Goal: Task Accomplishment & Management: Use online tool/utility

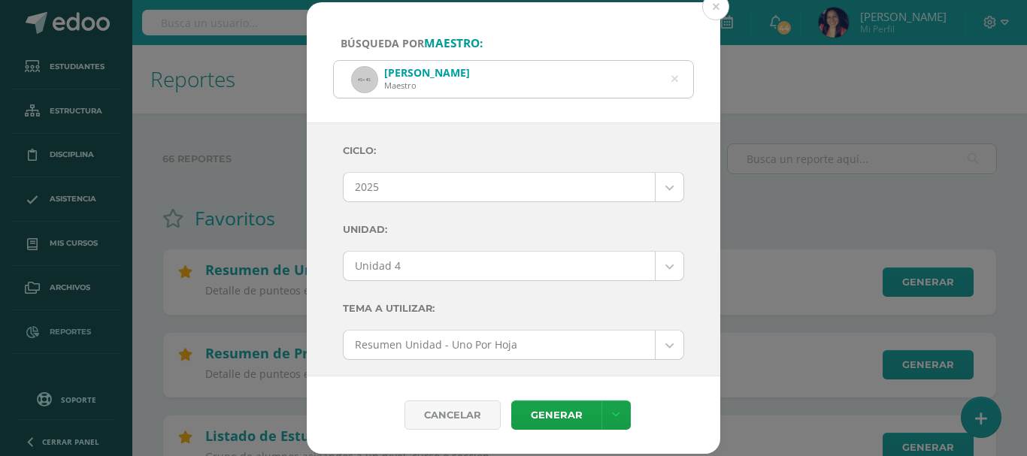
select select "2"
select select "Unidad 4"
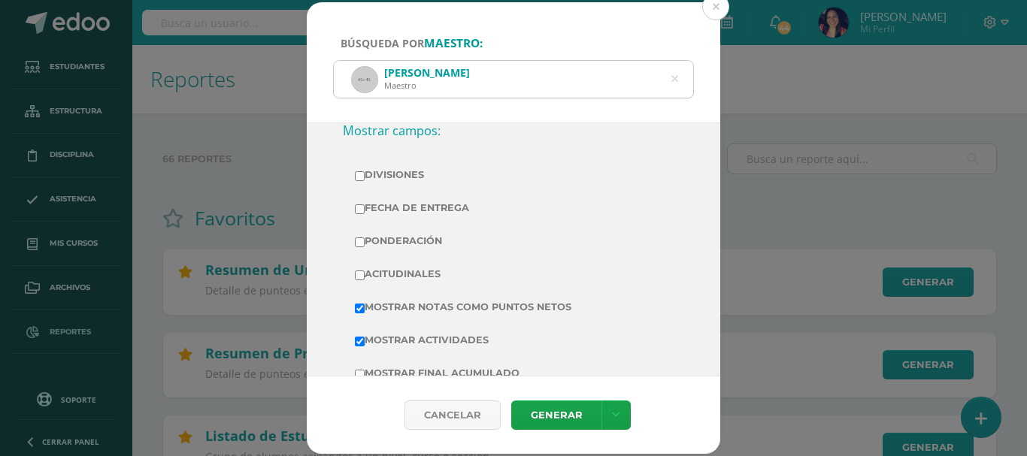
click at [675, 80] on icon at bounding box center [675, 79] width 7 height 38
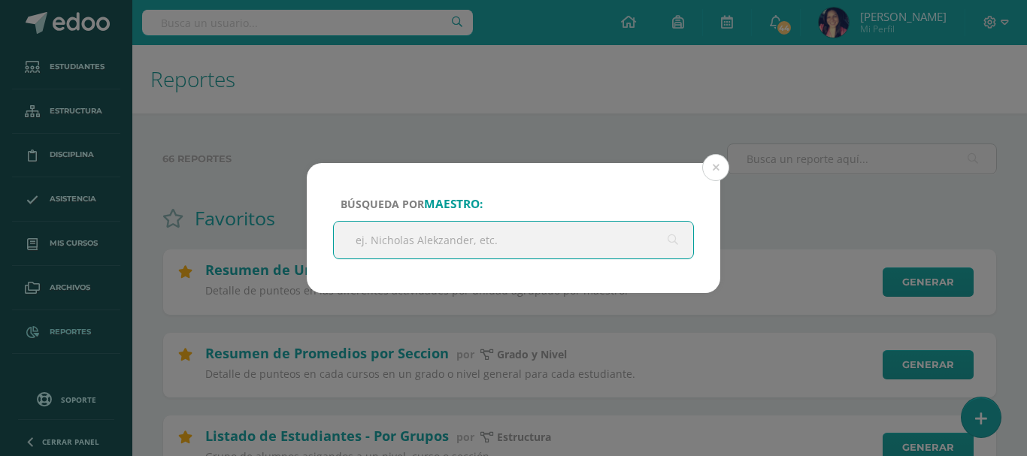
click at [472, 234] on input "text" at bounding box center [513, 240] width 359 height 37
type input "[PERSON_NAME]"
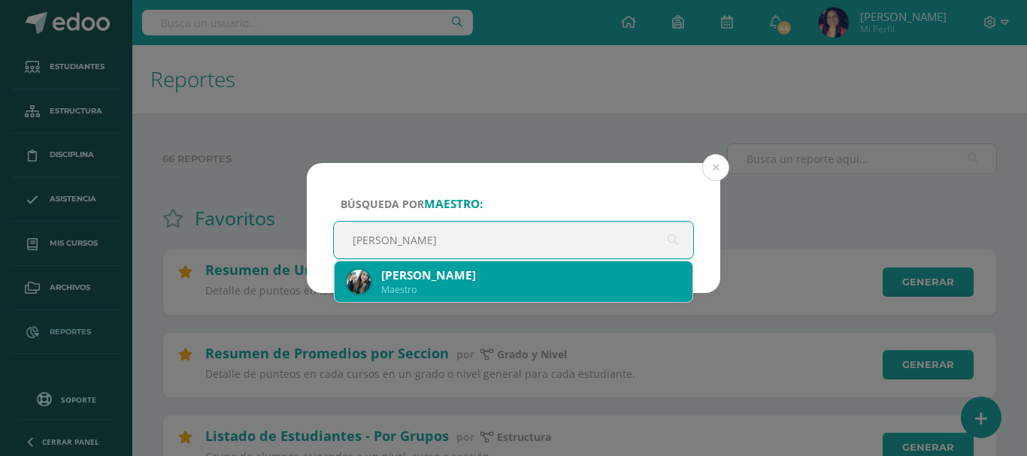
click at [464, 281] on div "[PERSON_NAME]" at bounding box center [530, 276] width 299 height 16
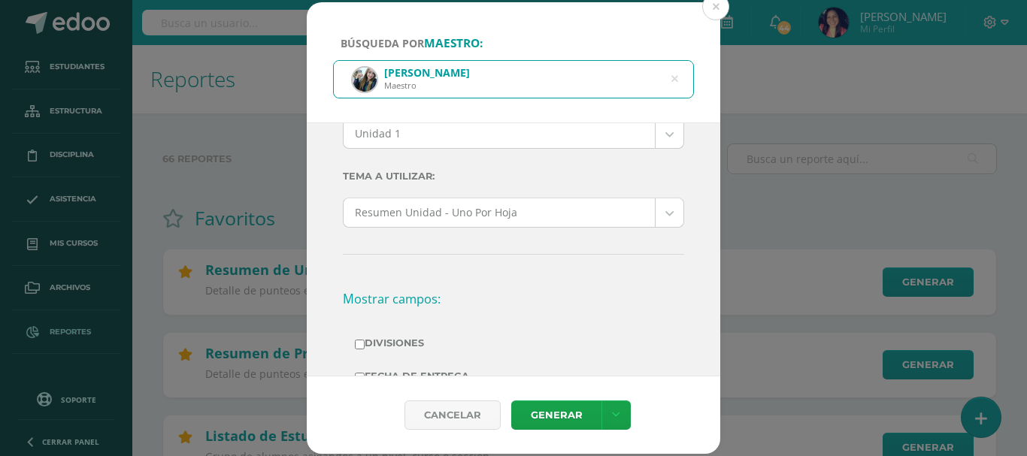
scroll to position [0, 0]
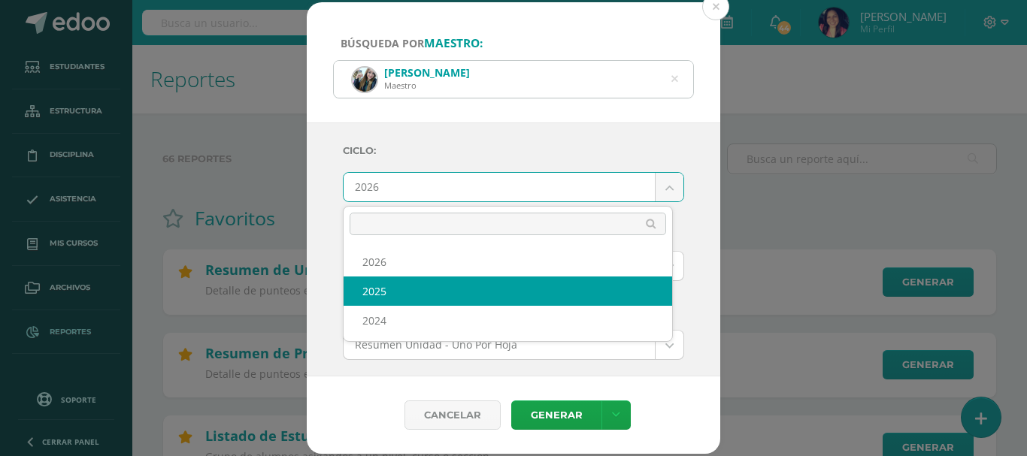
select select "2"
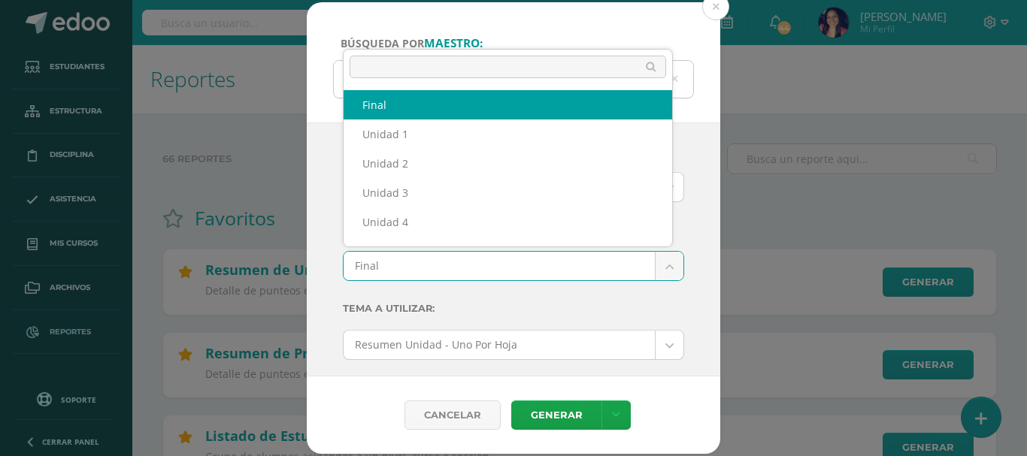
scroll to position [20, 0]
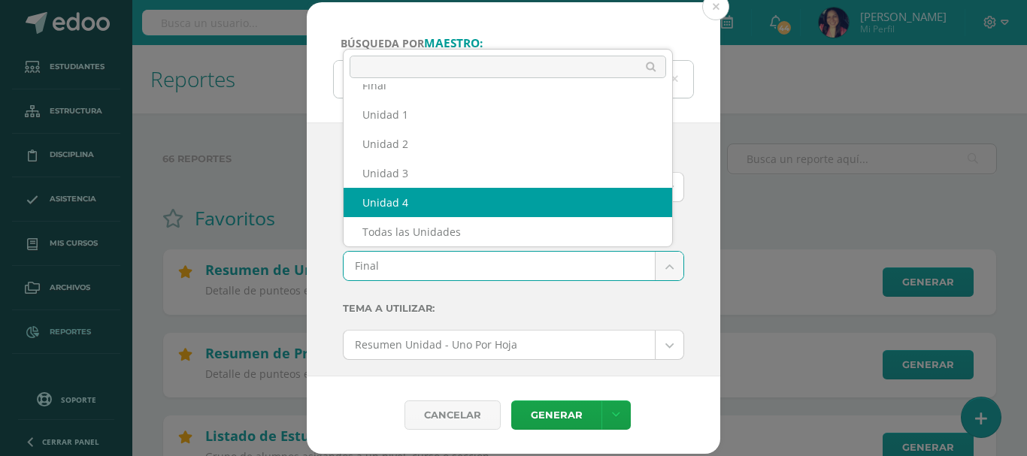
select select "Unidad 4"
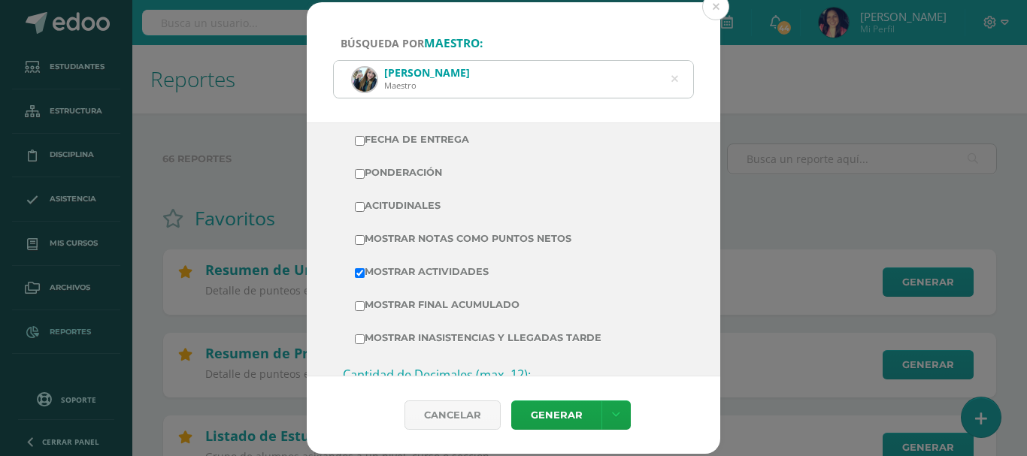
scroll to position [376, 0]
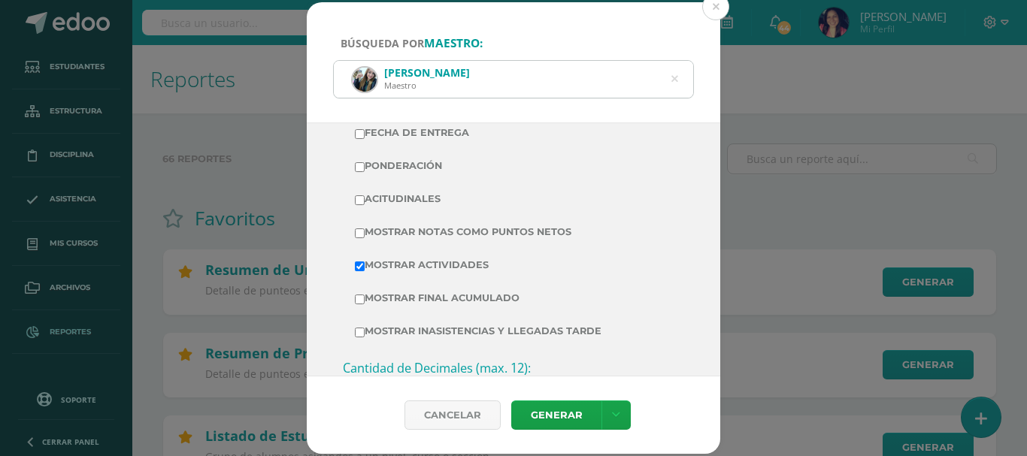
click at [359, 235] on input "Mostrar Notas Como Puntos Netos" at bounding box center [360, 234] width 10 height 10
checkbox input "true"
click at [523, 414] on link "Generar" at bounding box center [556, 415] width 90 height 29
click at [679, 79] on div "[PERSON_NAME] Maestro" at bounding box center [513, 79] width 359 height 37
click at [672, 80] on icon at bounding box center [675, 79] width 38 height 7
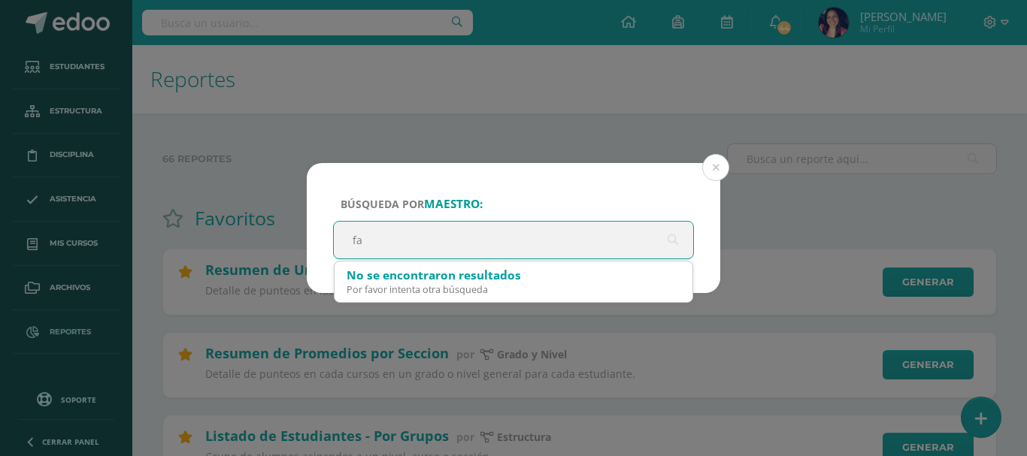
type input "f"
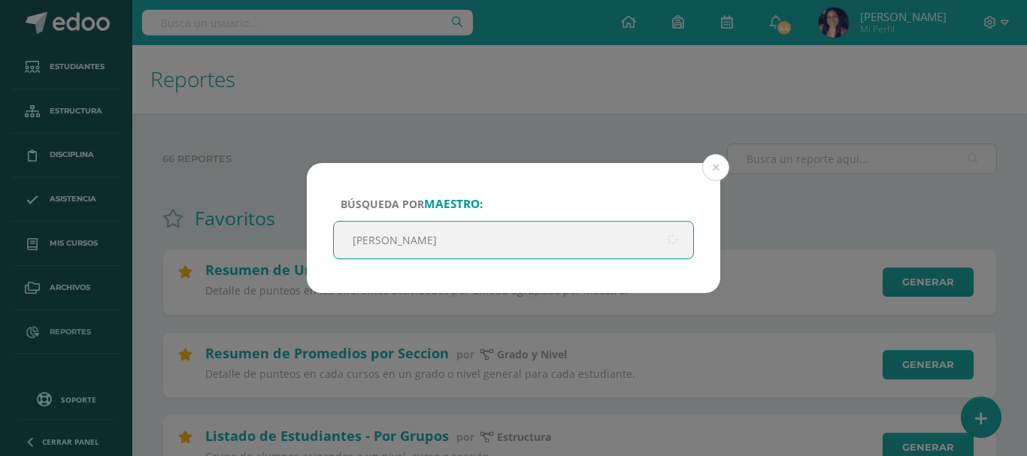
type input "[PERSON_NAME]"
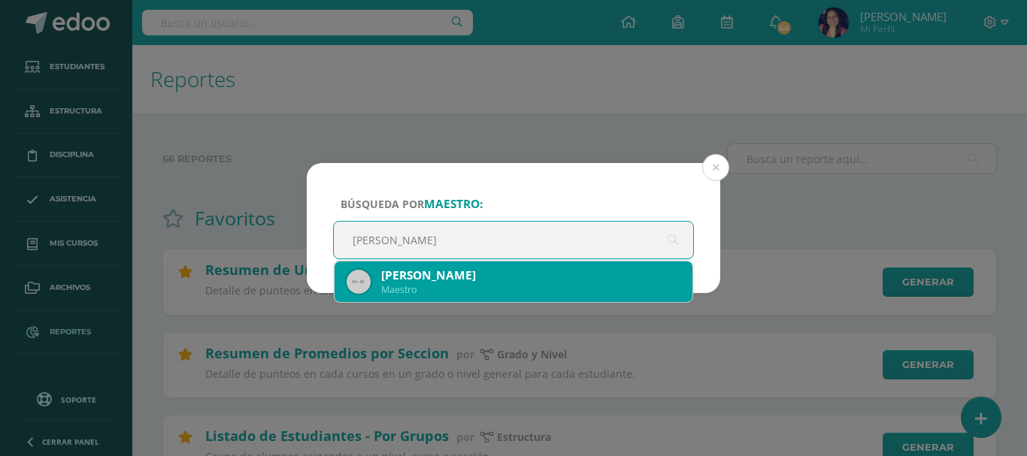
click at [462, 282] on div "[PERSON_NAME]" at bounding box center [530, 276] width 299 height 16
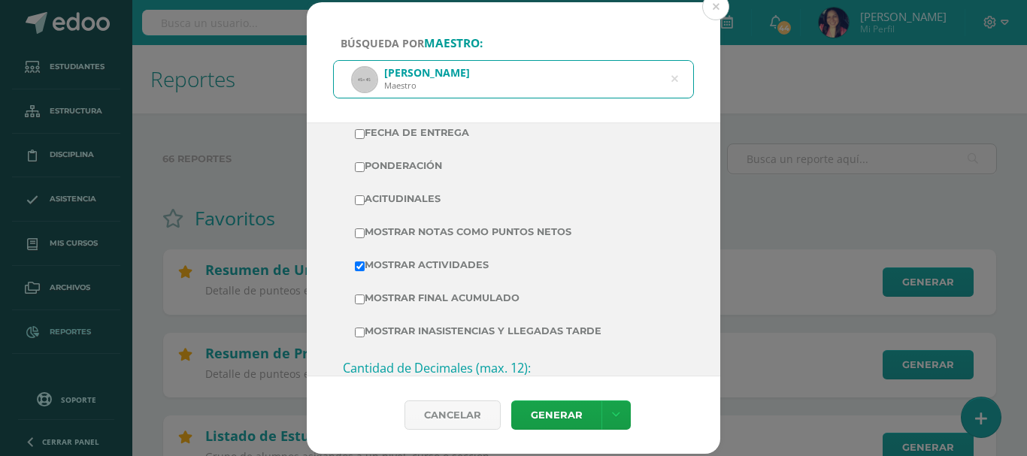
scroll to position [0, 0]
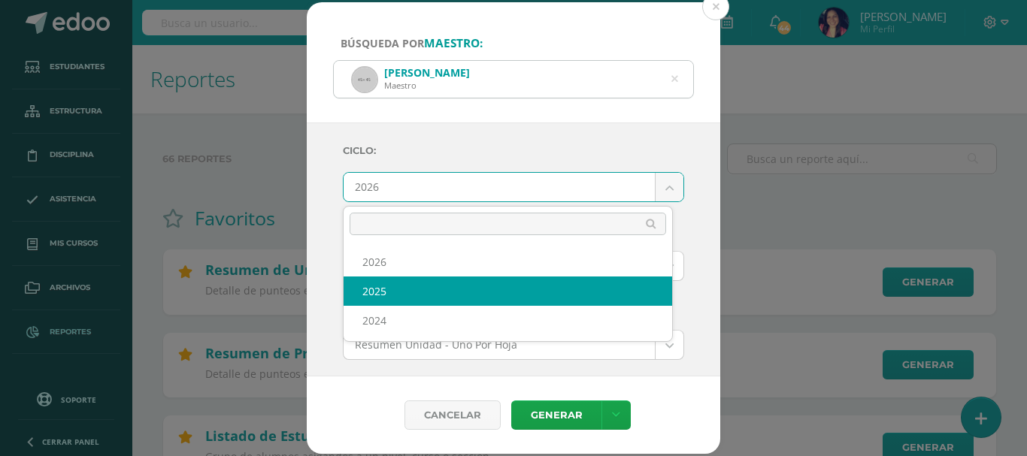
select select "2"
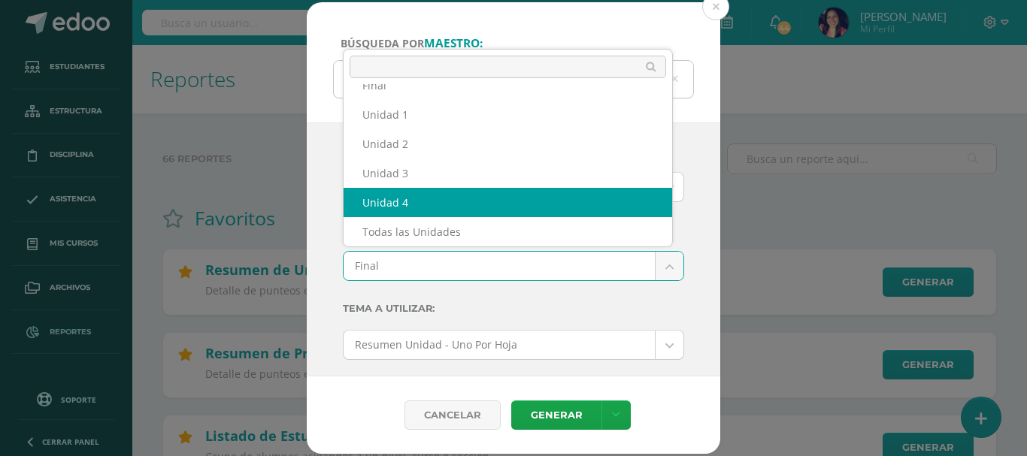
select select "Unidad 4"
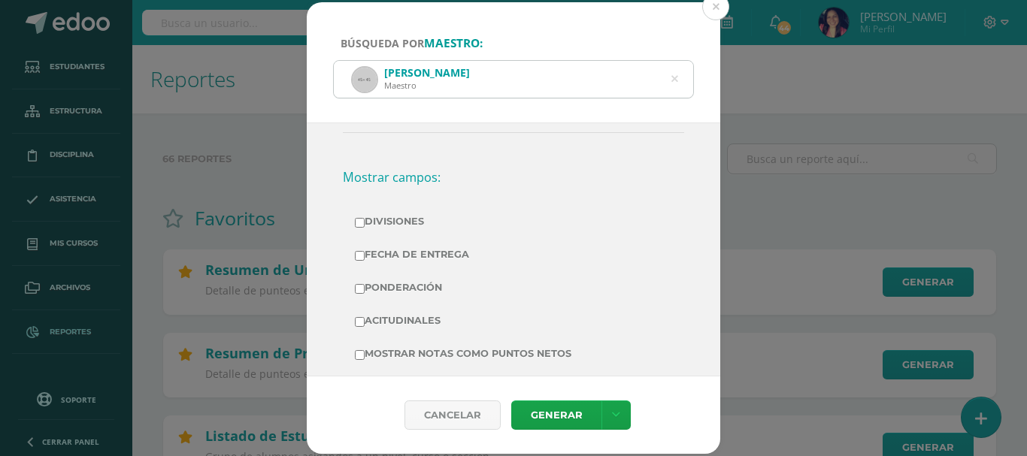
scroll to position [376, 0]
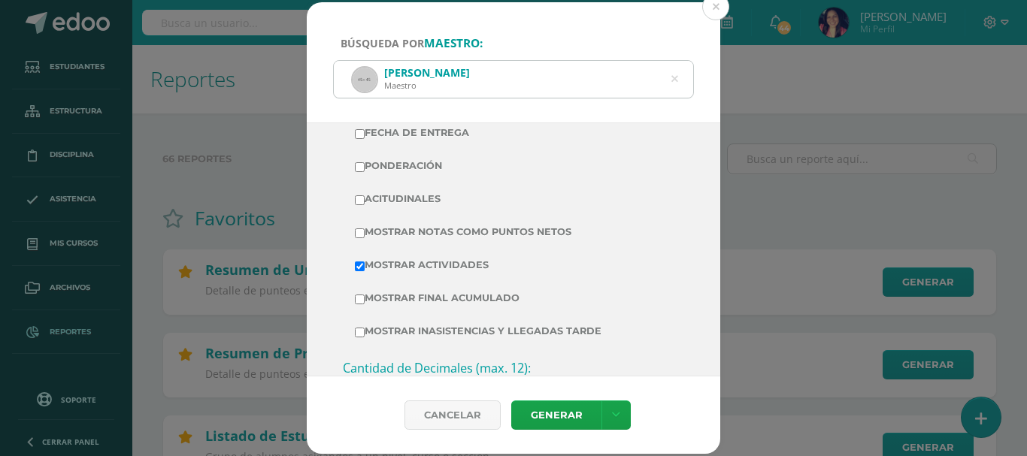
click at [360, 230] on input "Mostrar Notas Como Puntos Netos" at bounding box center [360, 234] width 10 height 10
checkbox input "true"
click at [544, 413] on link "Generar" at bounding box center [556, 415] width 90 height 29
click at [675, 82] on icon at bounding box center [675, 80] width 32 height 32
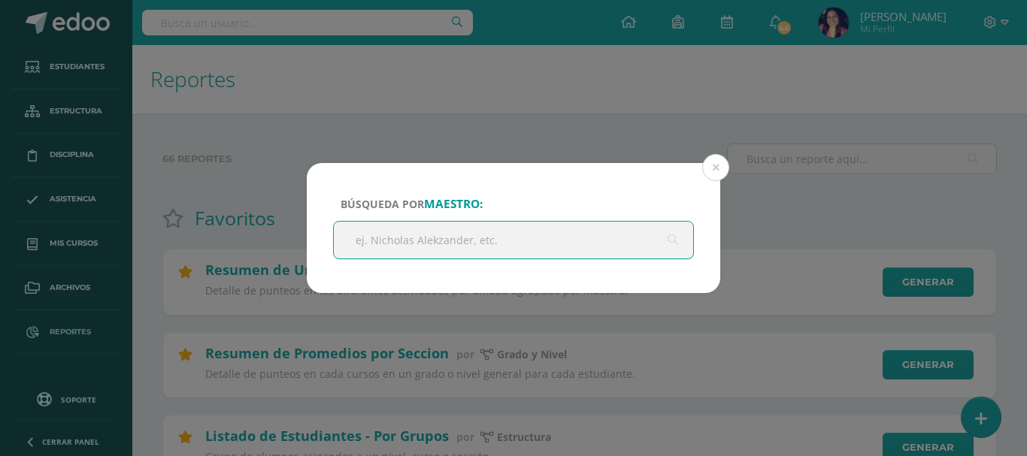
click at [477, 238] on input "text" at bounding box center [513, 240] width 359 height 37
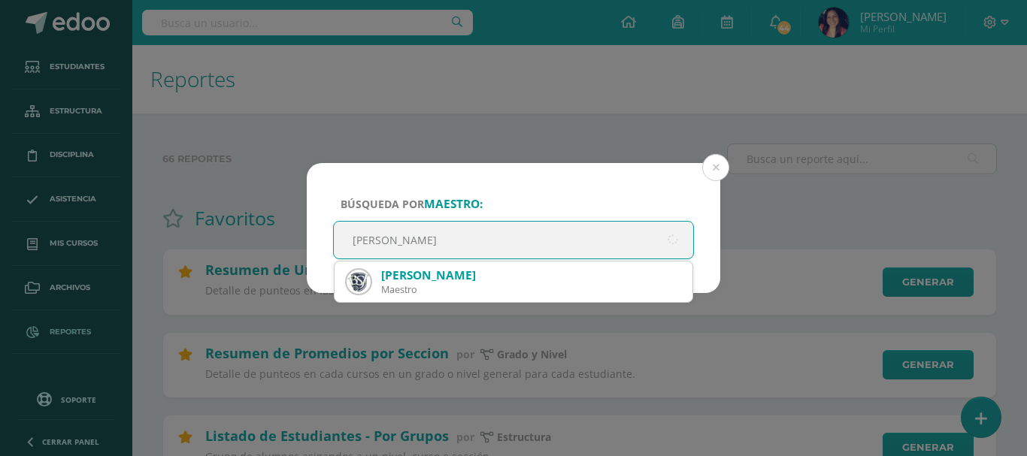
type input "[PERSON_NAME]"
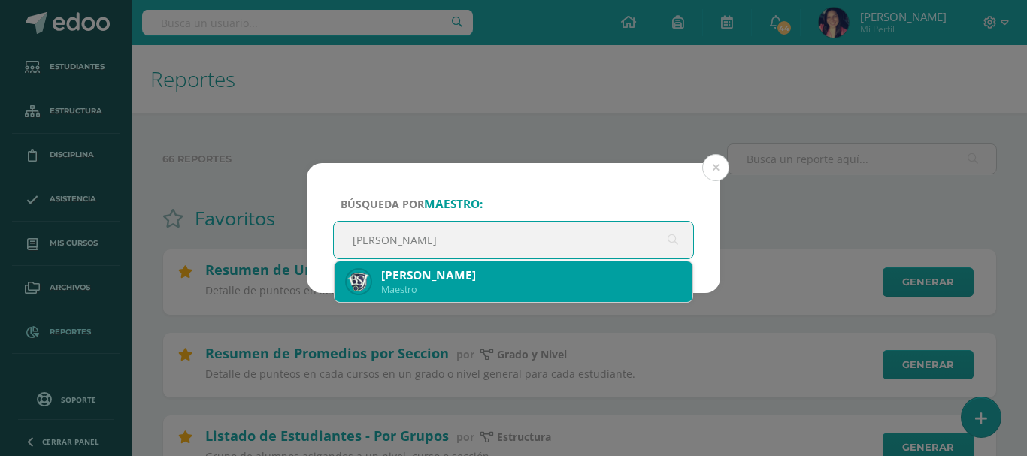
click at [424, 282] on div "[PERSON_NAME]" at bounding box center [530, 276] width 299 height 16
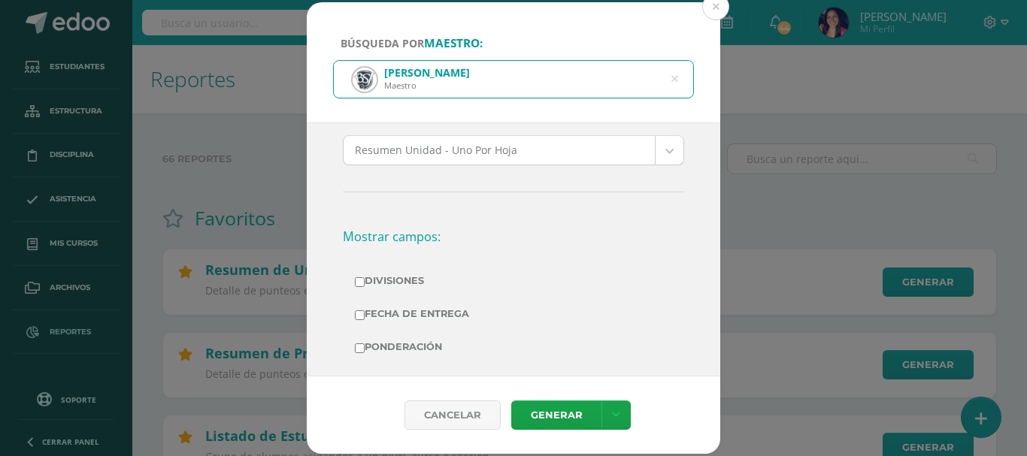
scroll to position [0, 0]
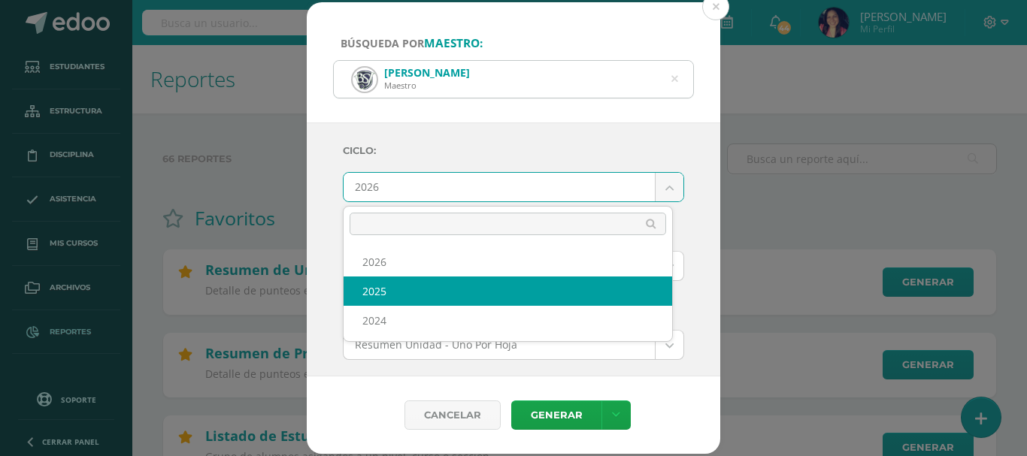
select select "2"
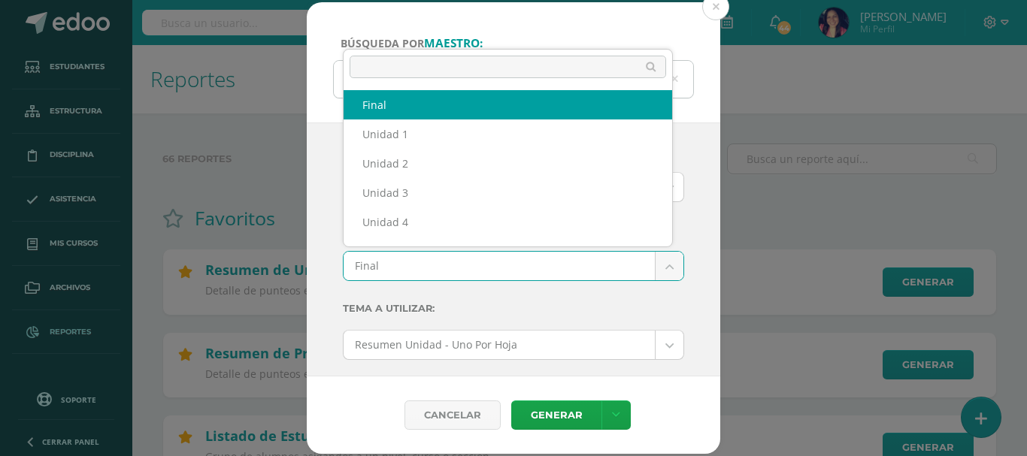
scroll to position [20, 0]
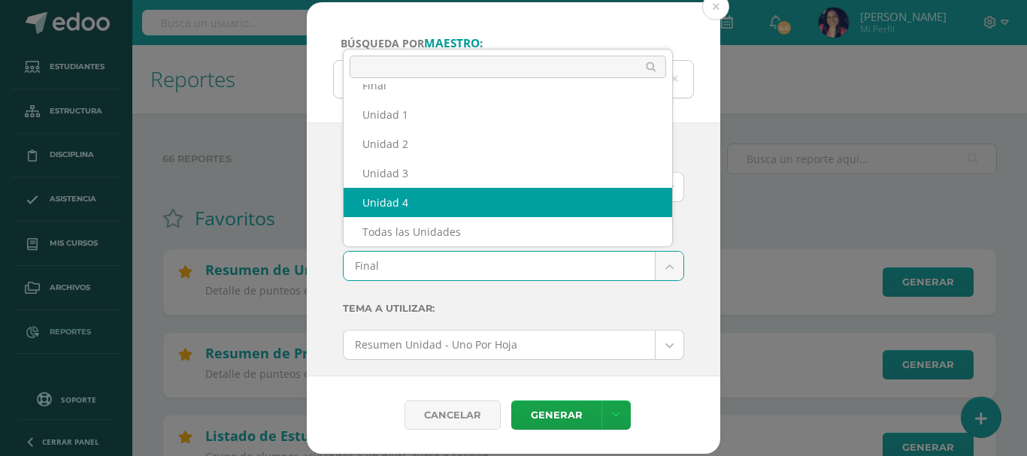
select select "Unidad 4"
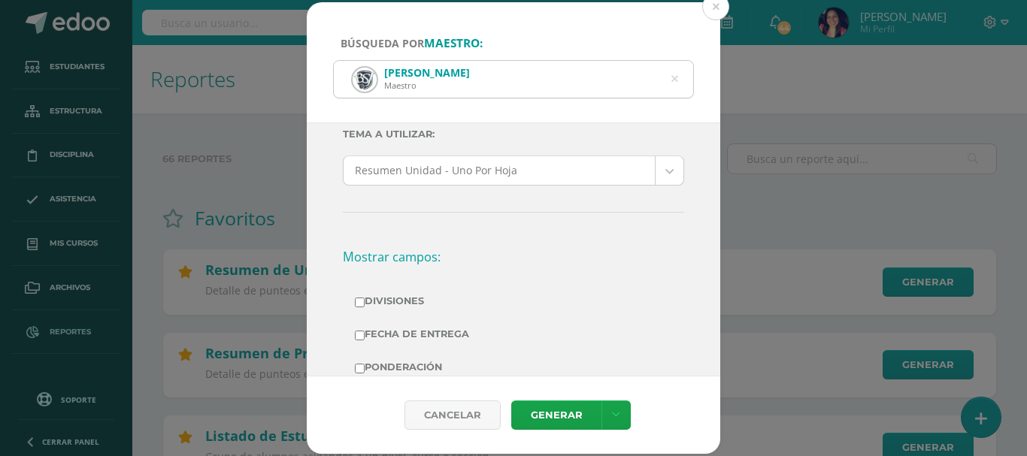
scroll to position [301, 0]
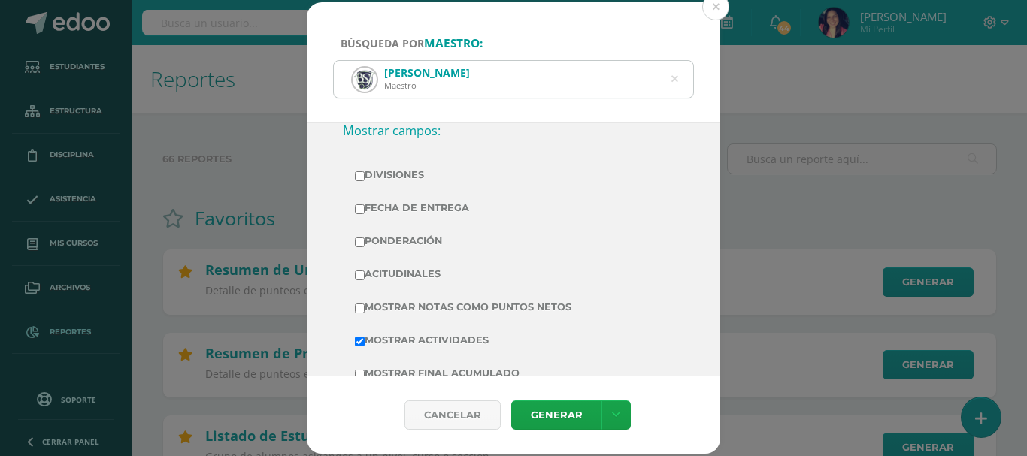
click at [362, 307] on input "Mostrar Notas Como Puntos Netos" at bounding box center [360, 309] width 10 height 10
checkbox input "true"
click at [537, 414] on link "Generar" at bounding box center [556, 415] width 90 height 29
click at [676, 78] on icon at bounding box center [675, 79] width 38 height 7
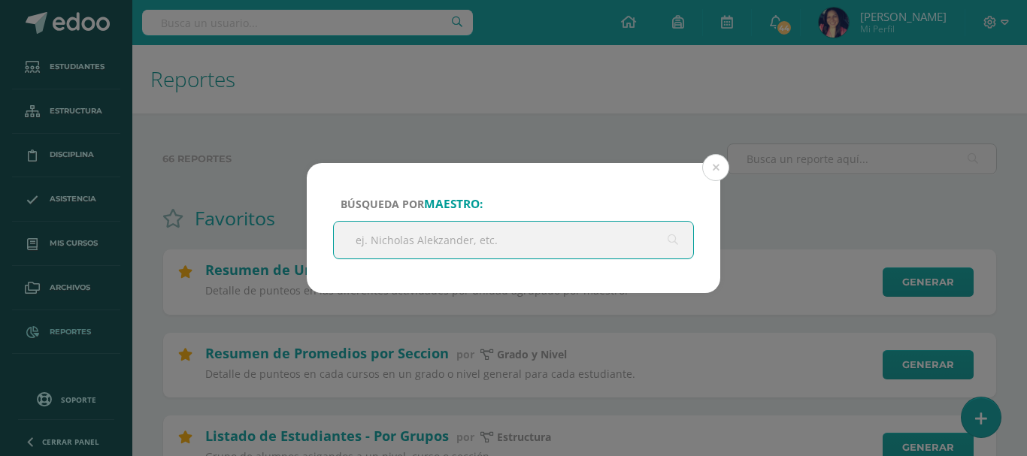
click at [509, 242] on input "text" at bounding box center [513, 240] width 359 height 37
type input "[PERSON_NAME]"
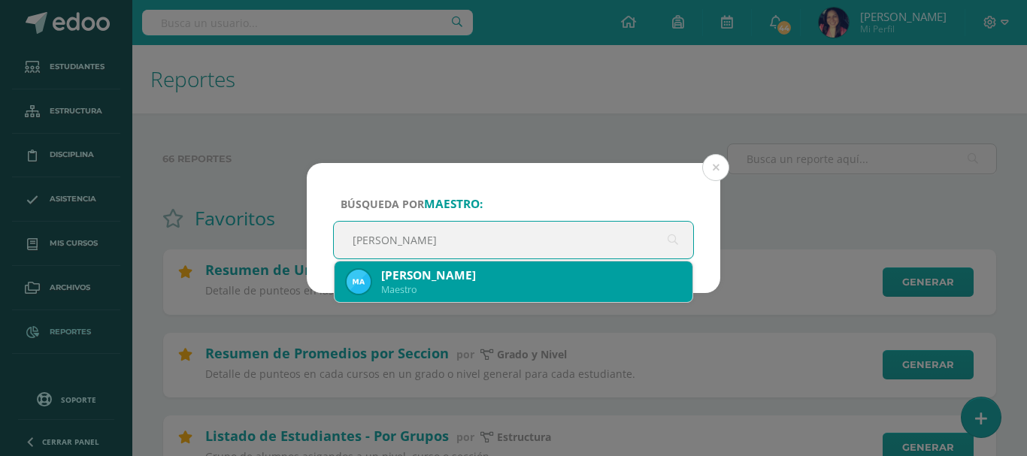
click at [436, 269] on div "[PERSON_NAME]" at bounding box center [530, 276] width 299 height 16
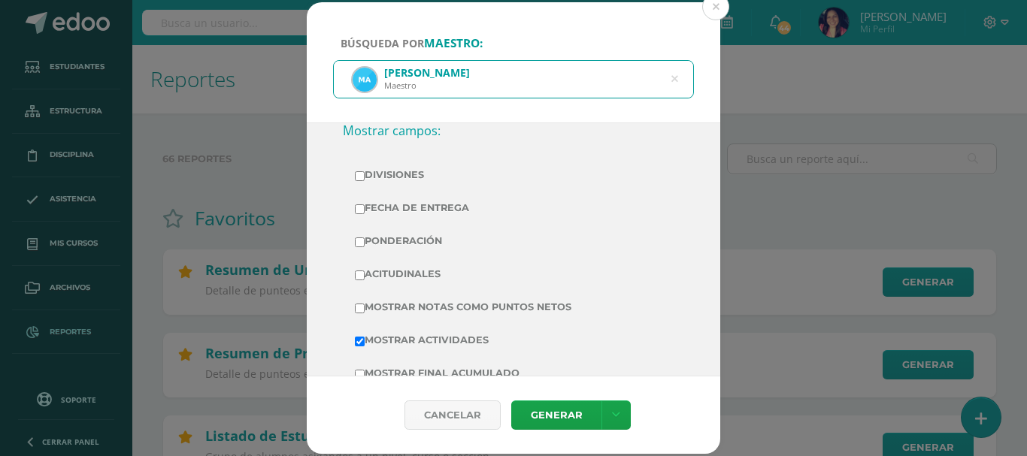
scroll to position [0, 0]
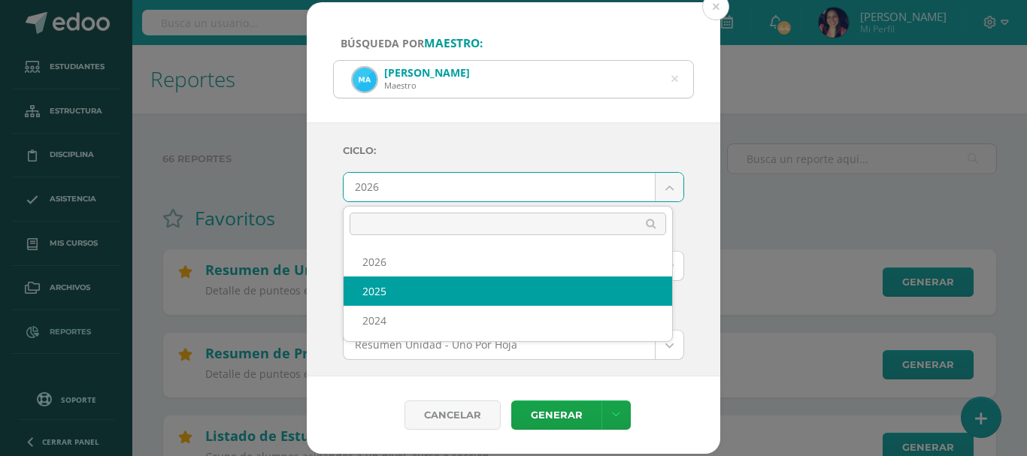
select select "2"
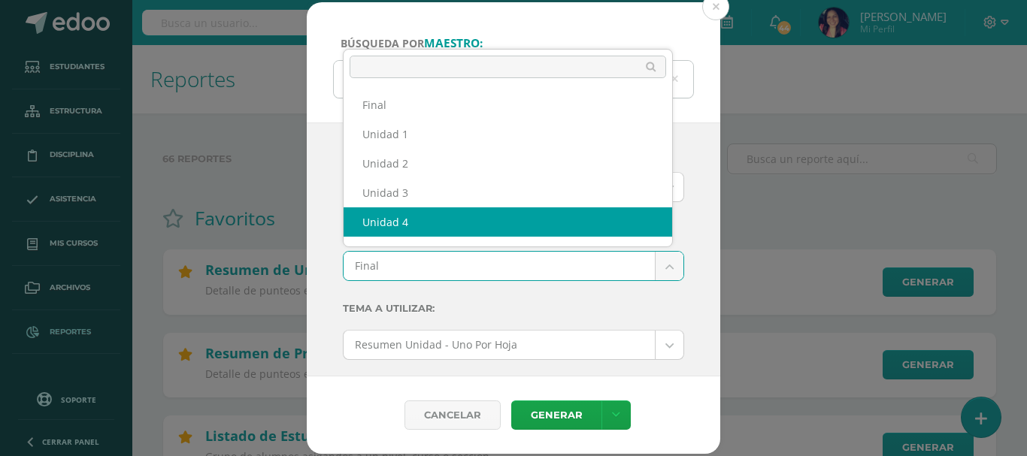
scroll to position [20, 0]
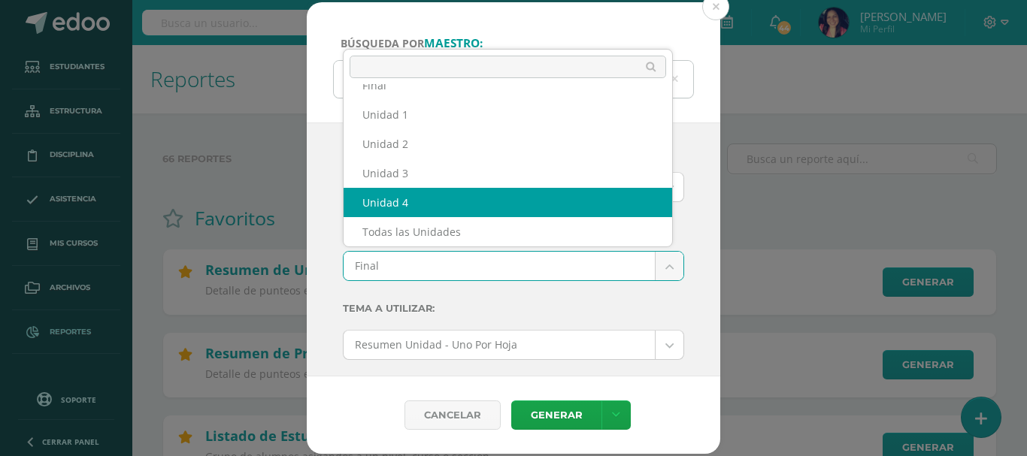
select select "Unidad 4"
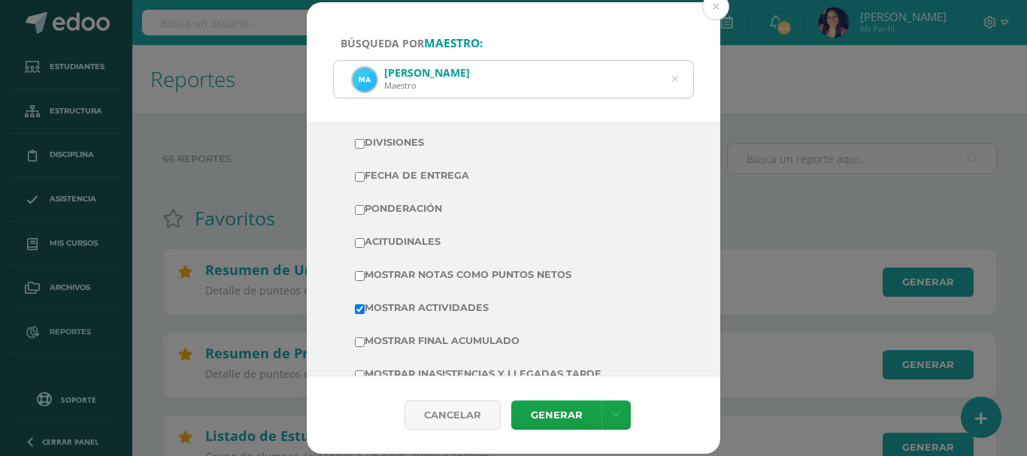
scroll to position [451, 0]
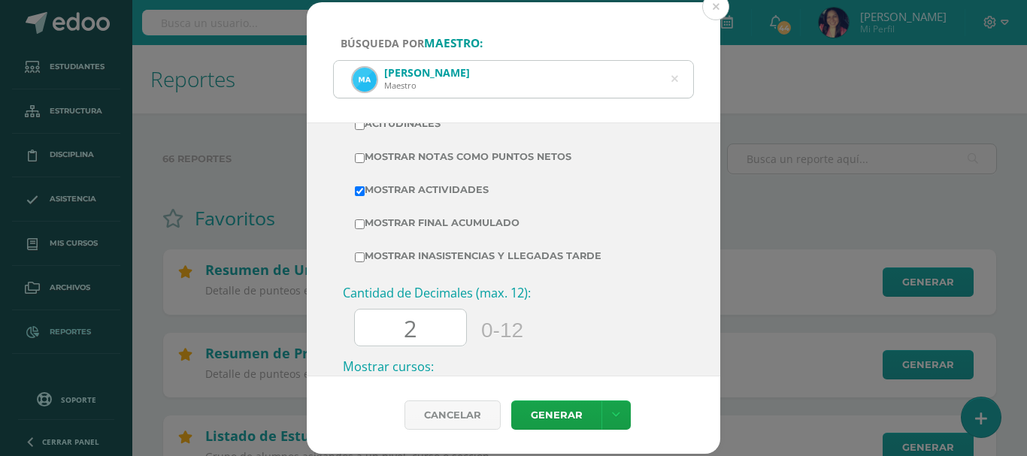
click at [359, 158] on input "Mostrar Notas Como Puntos Netos" at bounding box center [360, 158] width 10 height 10
checkbox input "true"
click at [542, 410] on link "Generar" at bounding box center [556, 415] width 90 height 29
